Goal: Information Seeking & Learning: Find specific fact

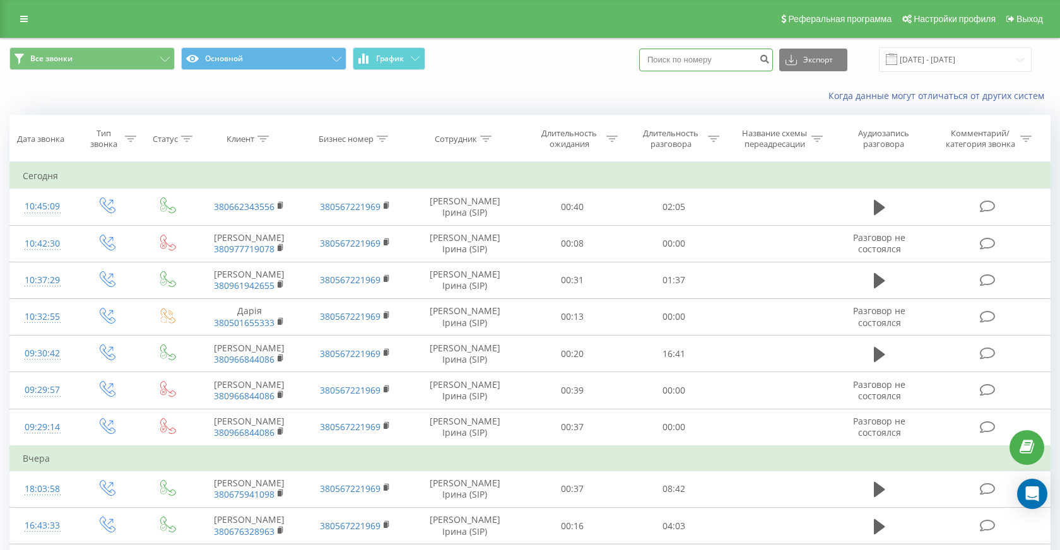
click at [744, 70] on input at bounding box center [706, 60] width 134 height 23
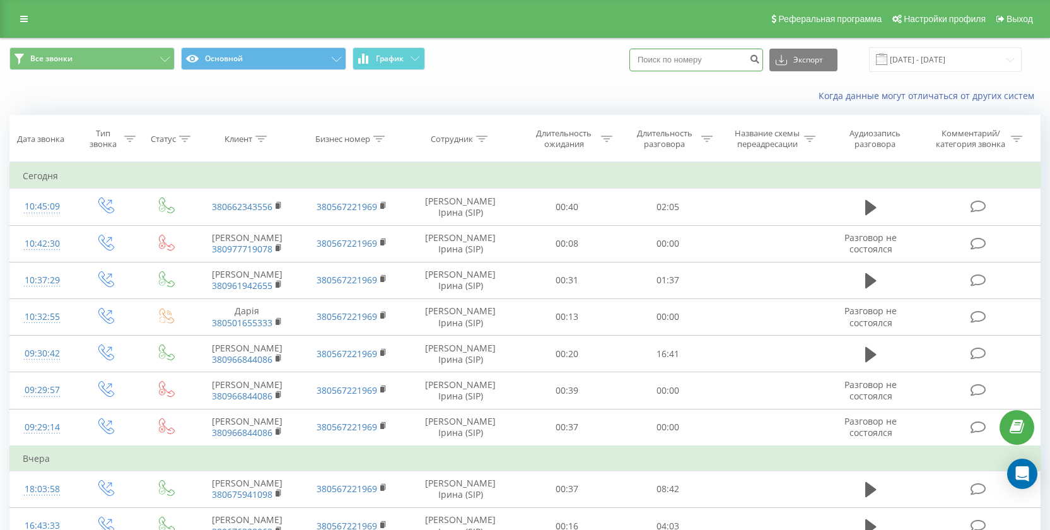
click at [708, 71] on input at bounding box center [697, 60] width 134 height 23
paste input "380505221490"
type input "380505221490"
click at [811, 71] on button "Экспорт" at bounding box center [804, 60] width 68 height 23
click at [748, 71] on input "380505221490" at bounding box center [697, 60] width 134 height 23
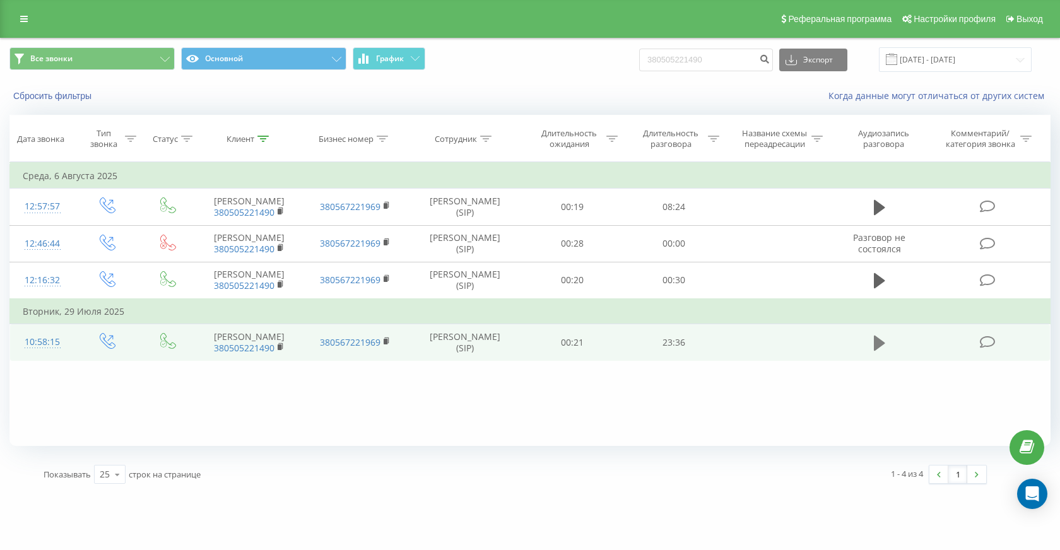
click at [879, 350] on icon at bounding box center [879, 342] width 11 height 15
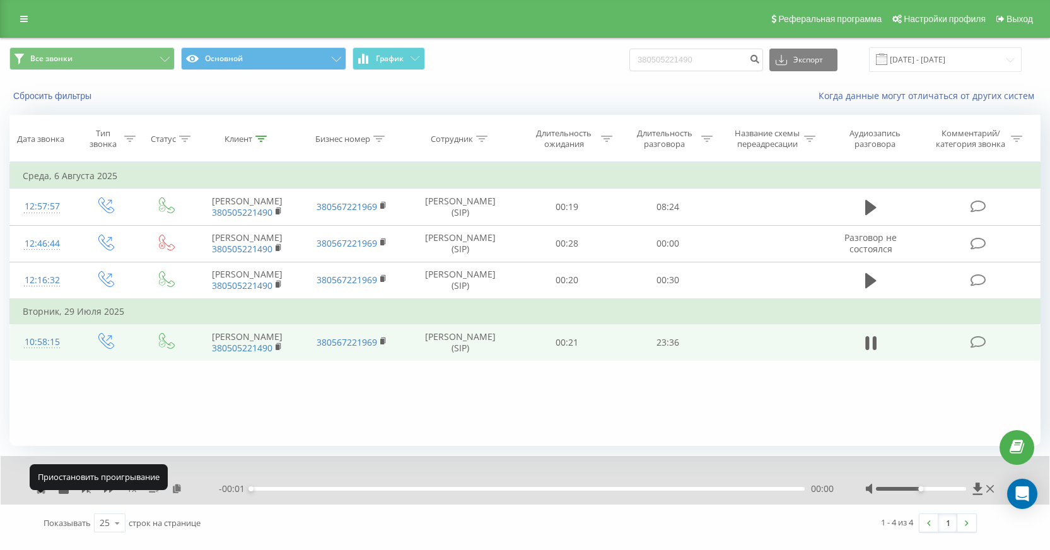
click at [42, 494] on icon at bounding box center [41, 489] width 10 height 10
click at [173, 493] on icon at bounding box center [177, 488] width 11 height 9
drag, startPoint x: 742, startPoint y: 67, endPoint x: 611, endPoint y: 67, distance: 130.6
click at [611, 67] on div "Все звонки Основной График 380505221490 Экспорт .csv .xls .xlsx 20.05.2025 - 20…" at bounding box center [524, 59] width 1031 height 25
paste input "976421803"
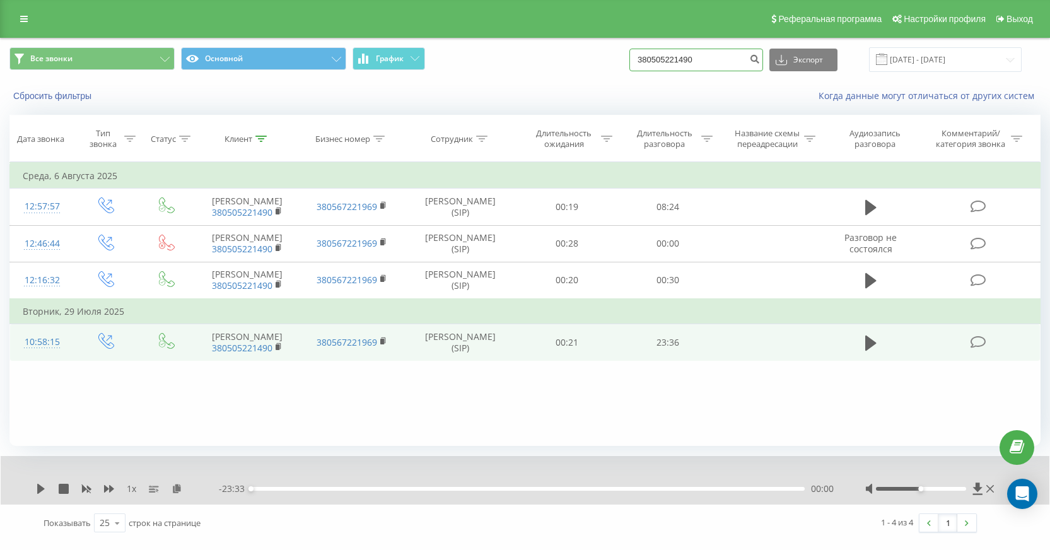
type input "380976421803"
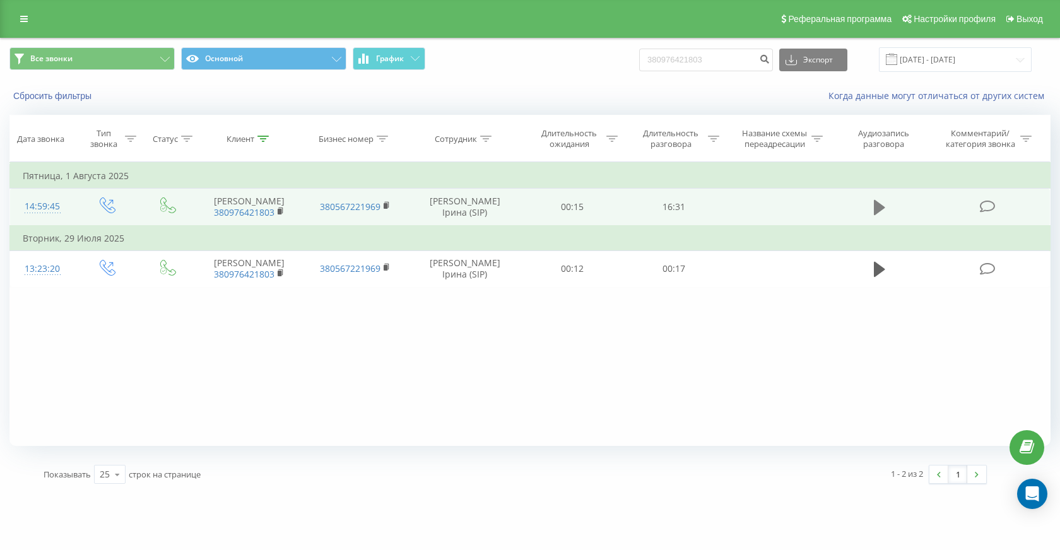
click at [872, 217] on button at bounding box center [879, 207] width 19 height 19
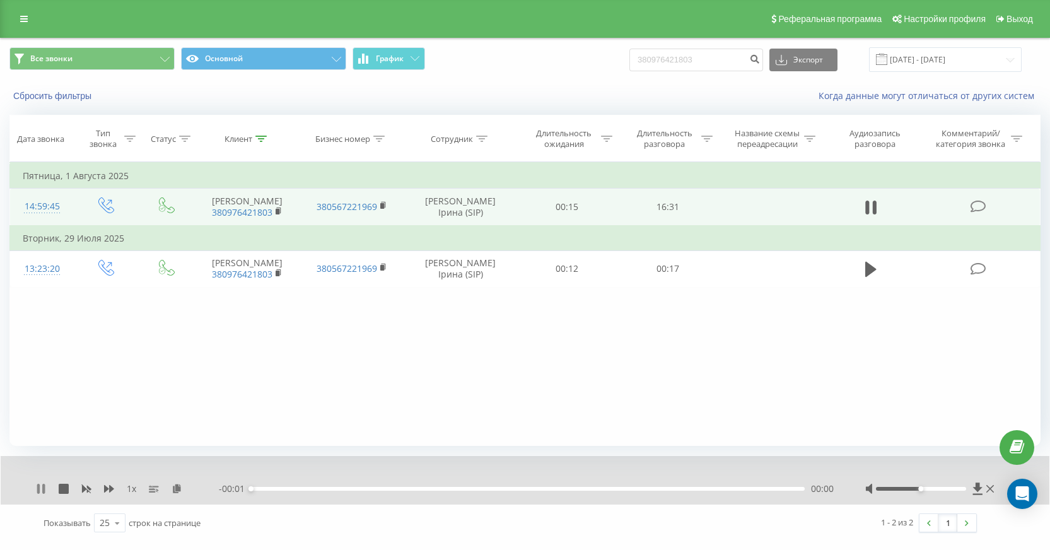
click at [40, 494] on icon at bounding box center [38, 489] width 3 height 10
click at [177, 493] on icon at bounding box center [177, 488] width 11 height 9
